Goal: Book appointment/travel/reservation

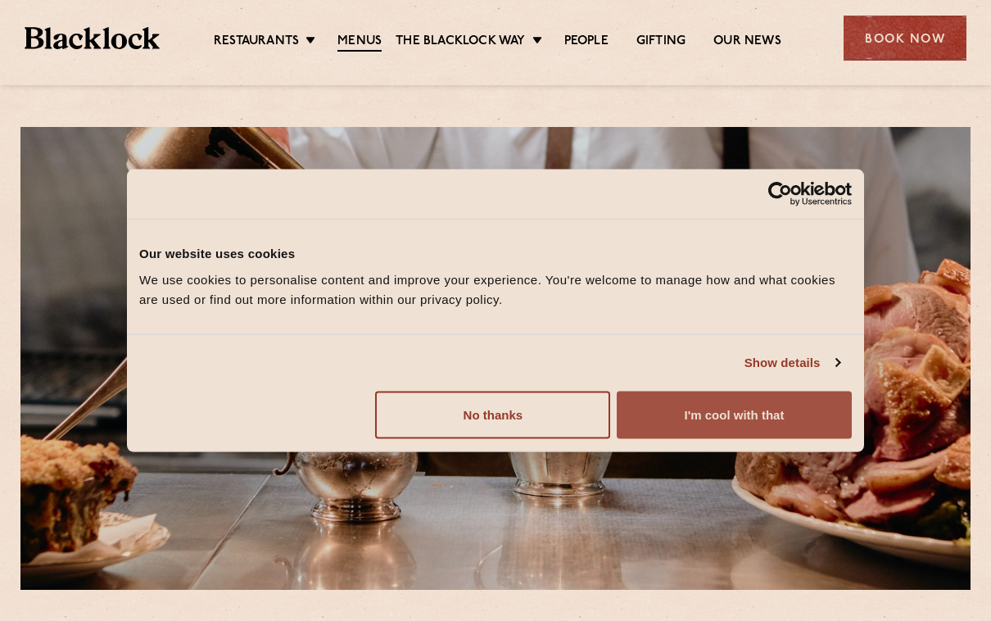
click at [719, 424] on button "I'm cool with that" at bounding box center [734, 415] width 235 height 48
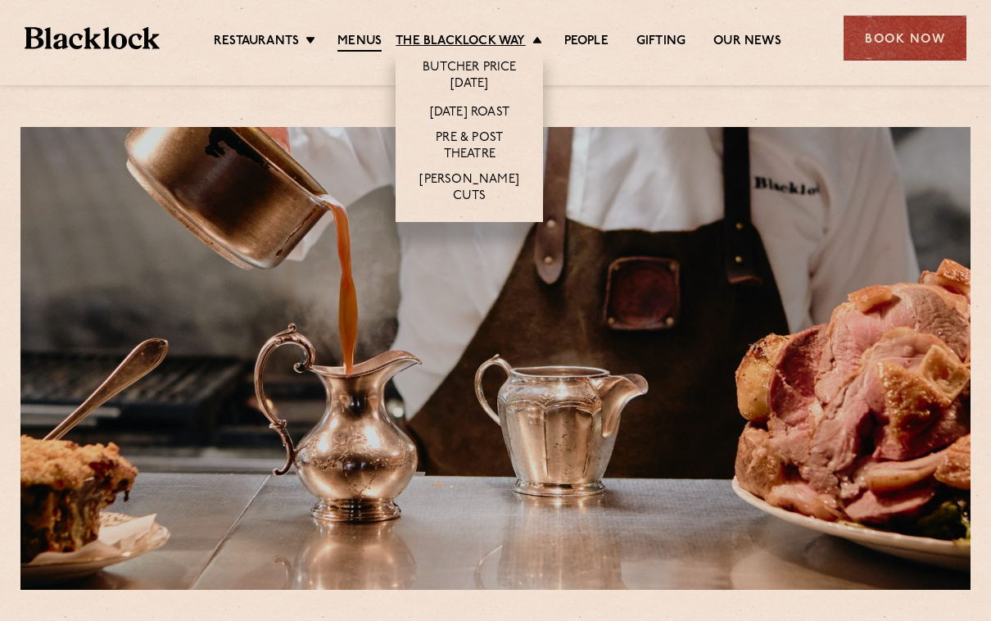
click at [501, 37] on link "The Blacklock Way" at bounding box center [460, 42] width 129 height 16
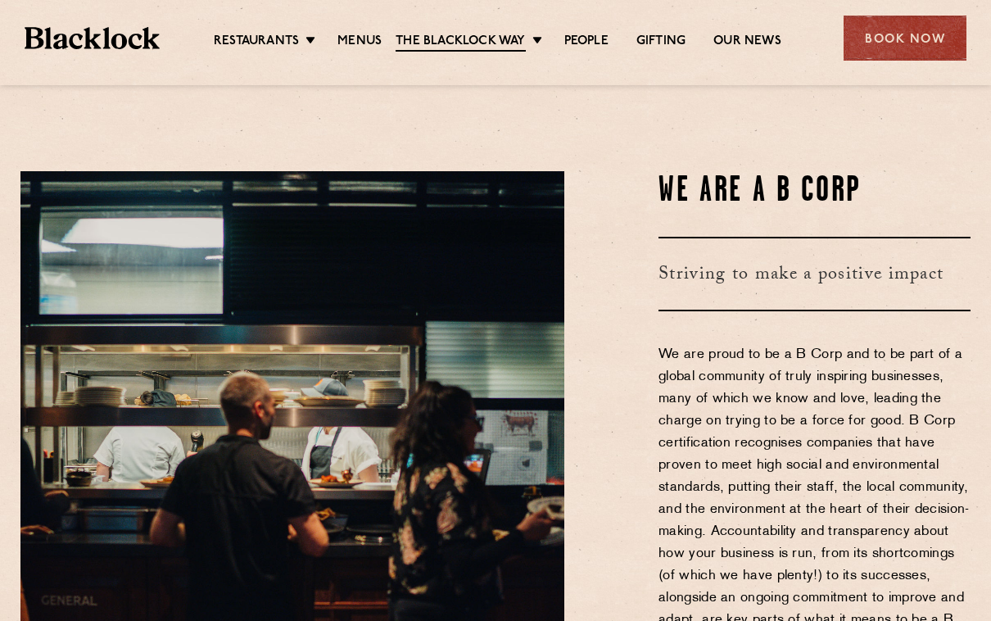
scroll to position [713, 0]
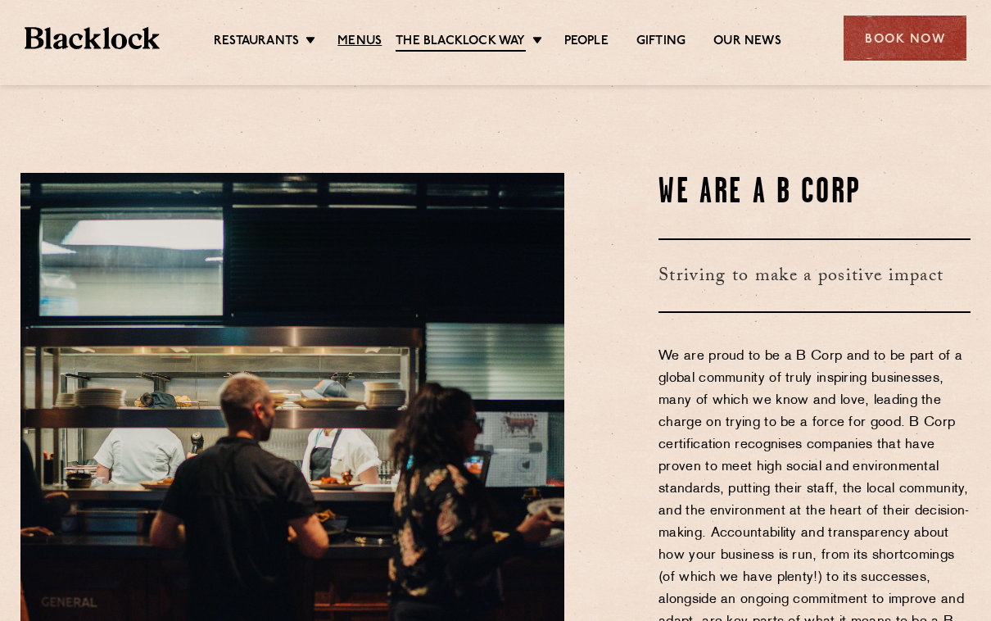
click at [359, 48] on link "Menus" at bounding box center [360, 42] width 44 height 16
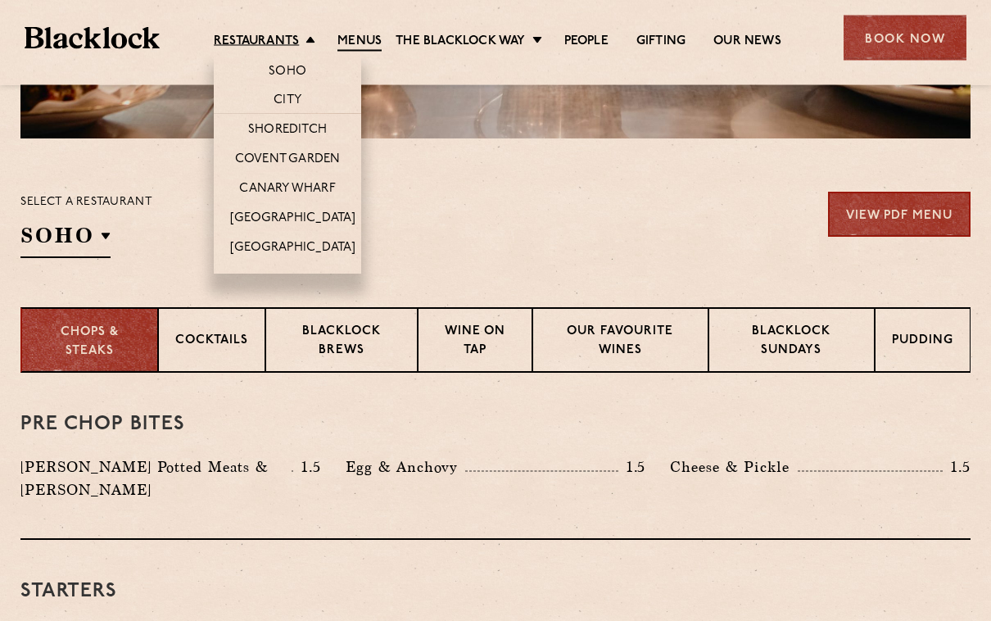
scroll to position [451, 0]
click at [293, 69] on link "Soho" at bounding box center [288, 72] width 38 height 16
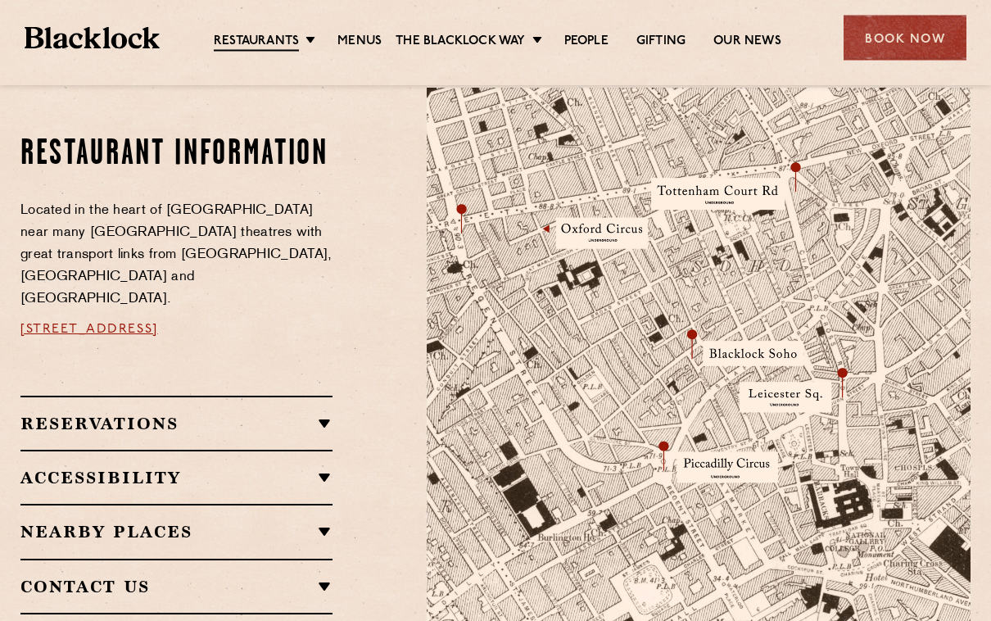
scroll to position [877, 0]
click at [332, 414] on h2 "Reservations" at bounding box center [176, 424] width 312 height 20
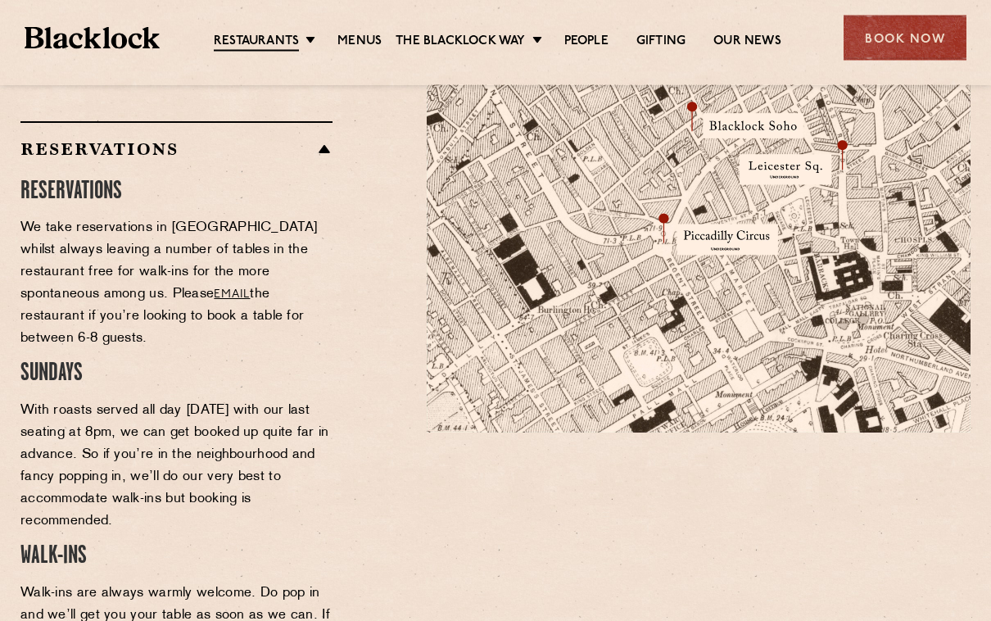
scroll to position [1127, 0]
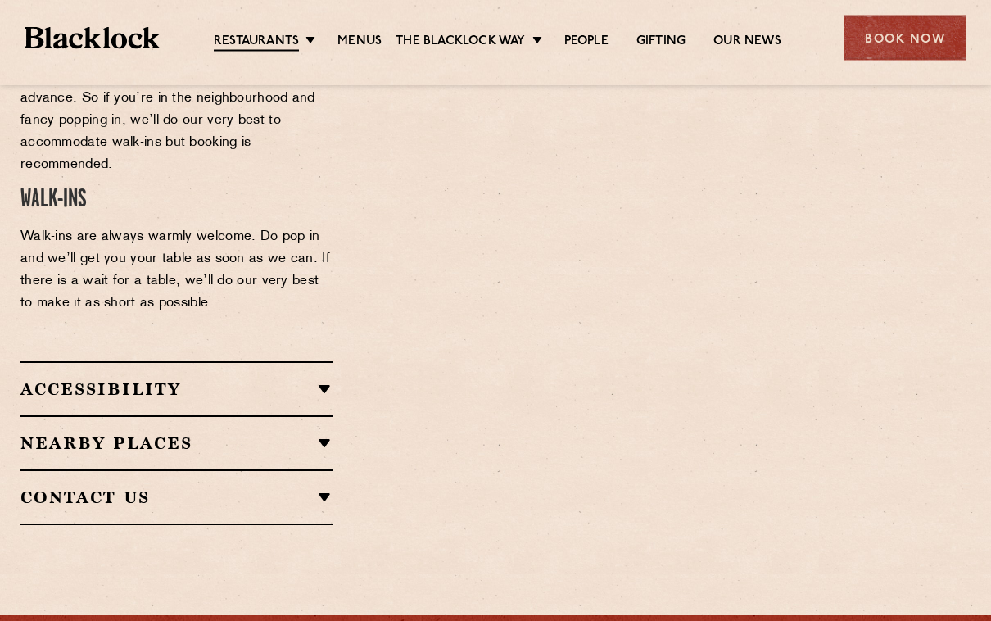
click at [319, 488] on h2 "Contact Us" at bounding box center [176, 498] width 312 height 20
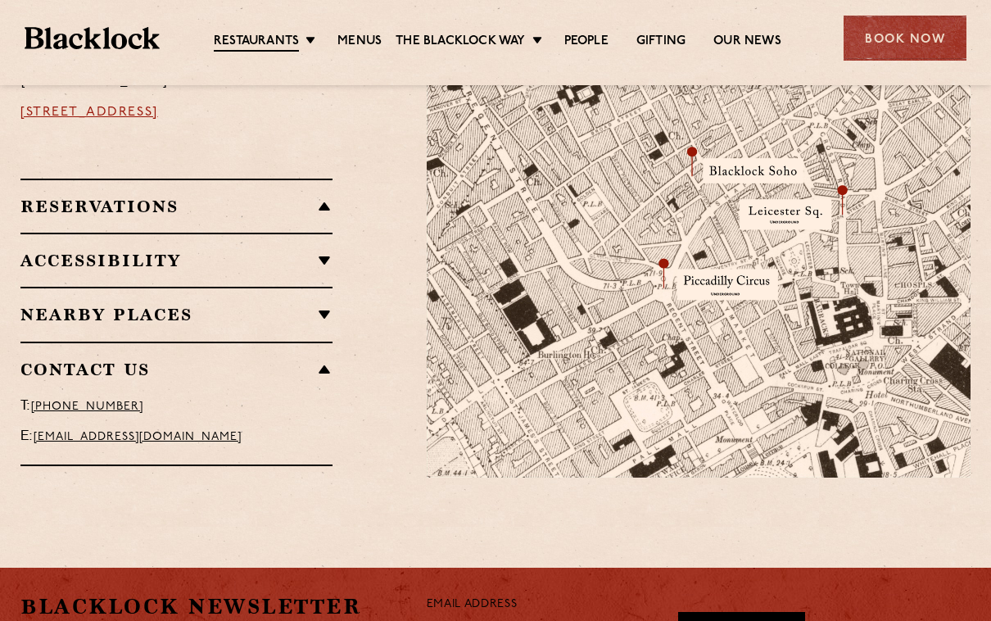
scroll to position [1057, 0]
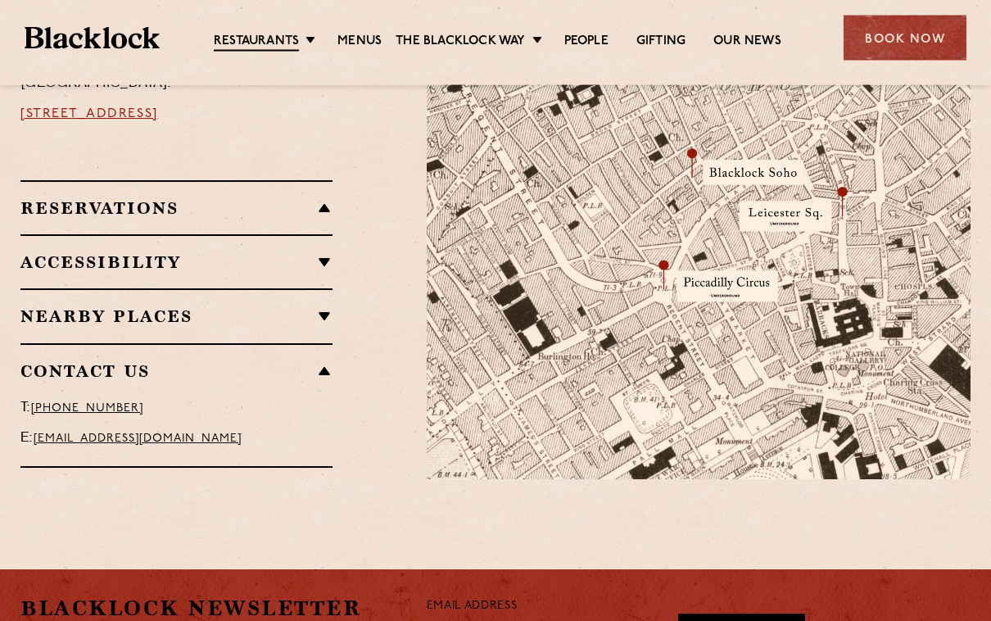
click at [896, 33] on div "Book Now" at bounding box center [905, 38] width 123 height 45
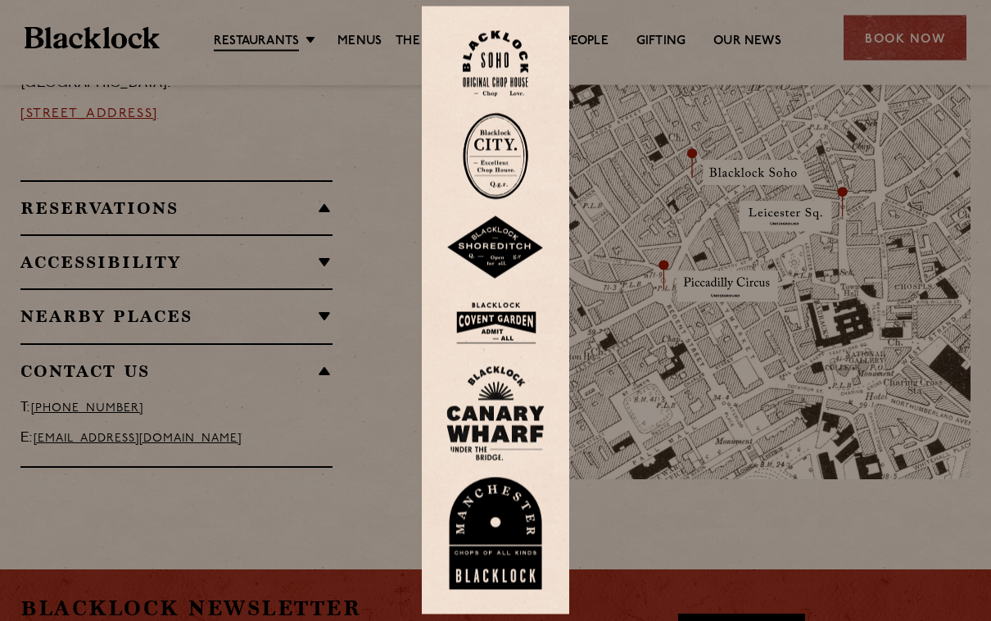
scroll to position [1058, 0]
click at [497, 68] on img at bounding box center [496, 64] width 66 height 66
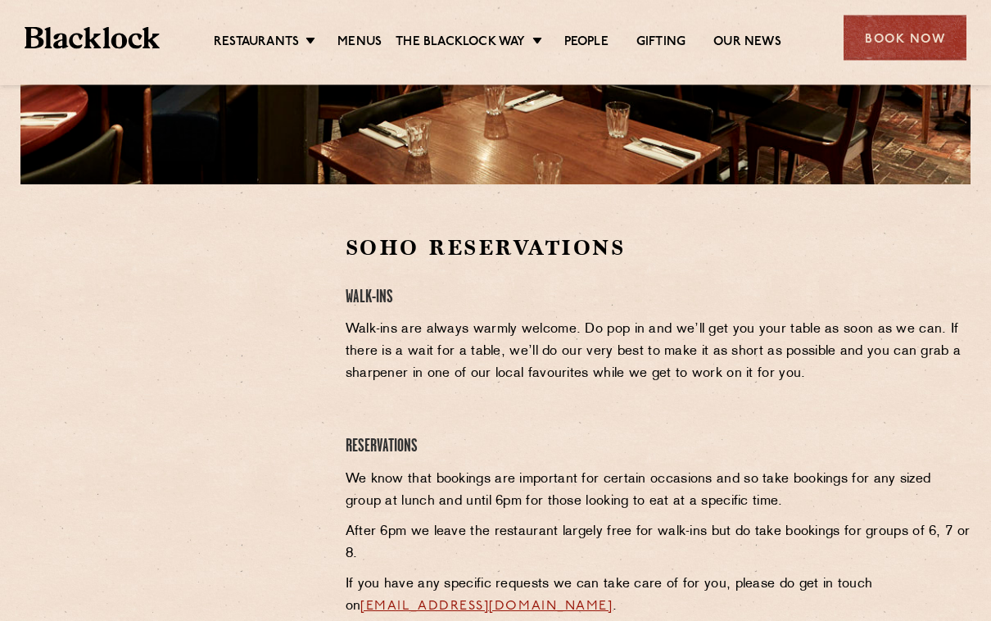
scroll to position [406, 0]
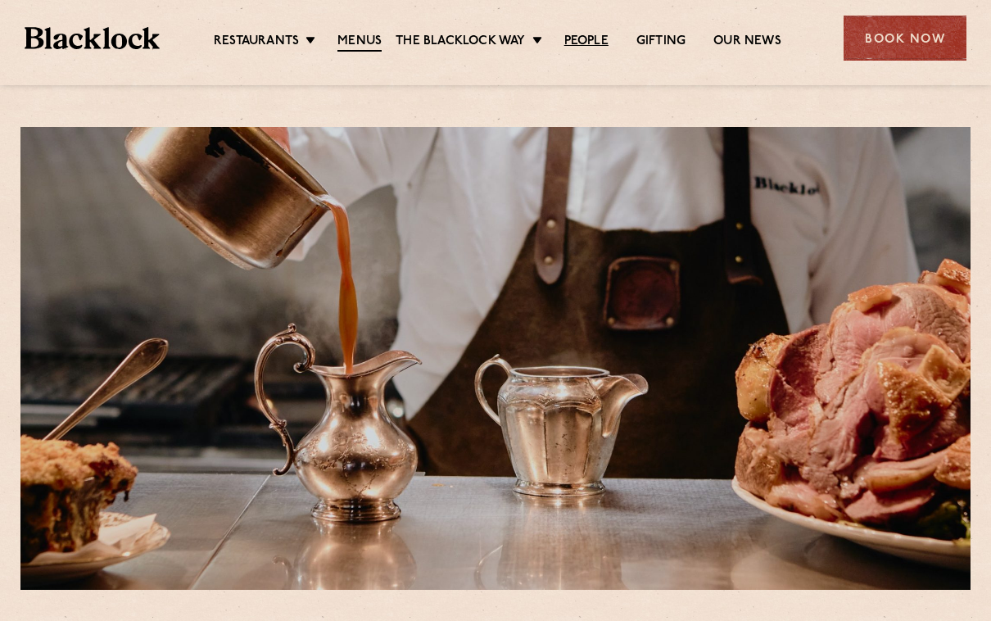
click at [585, 39] on link "People" at bounding box center [587, 42] width 44 height 16
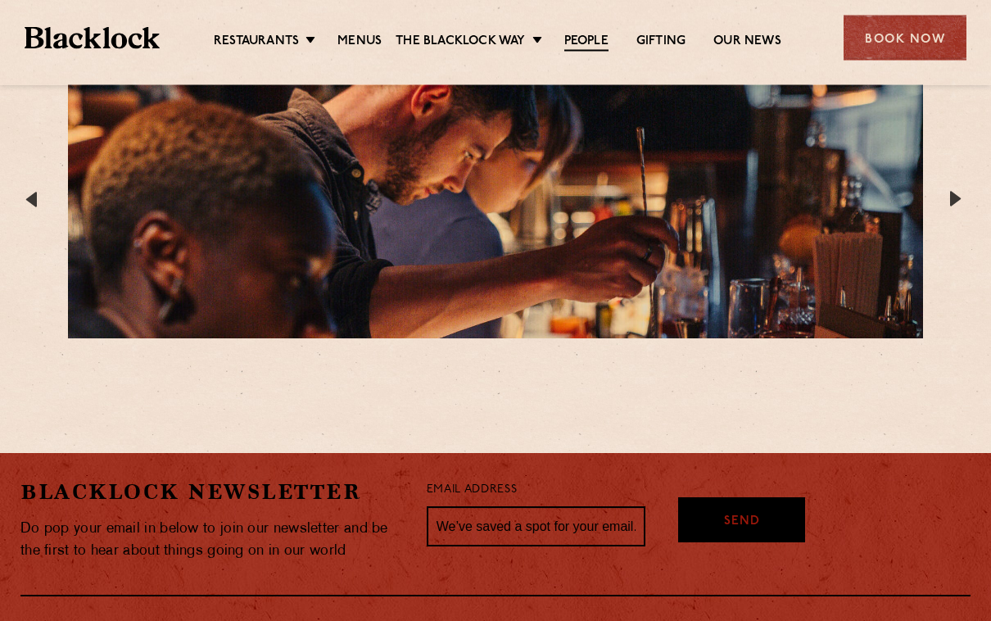
scroll to position [3132, 0]
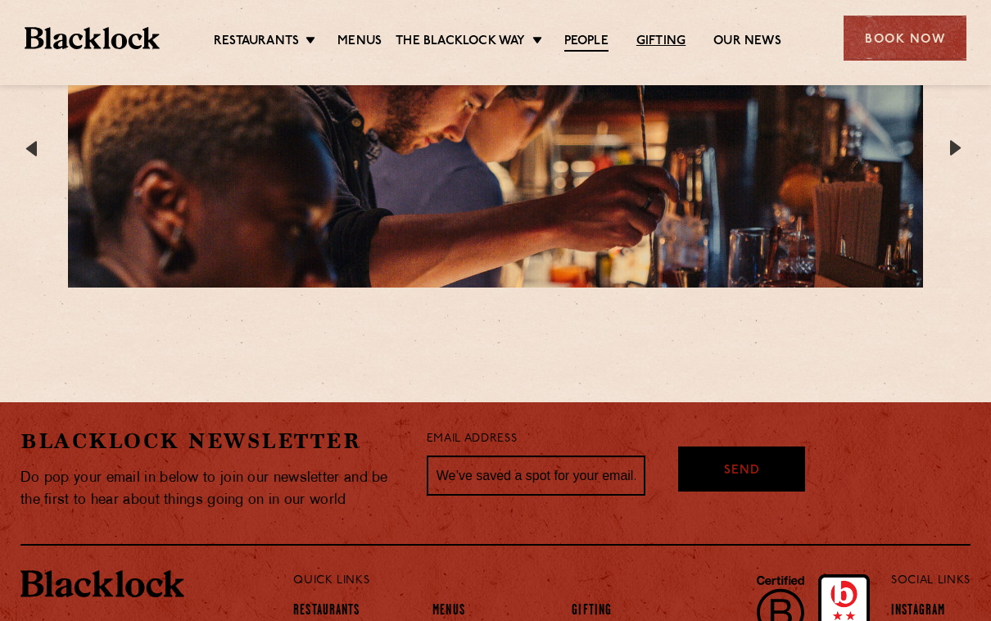
click at [665, 34] on link "Gifting" at bounding box center [661, 42] width 49 height 16
